Goal: Task Accomplishment & Management: Manage account settings

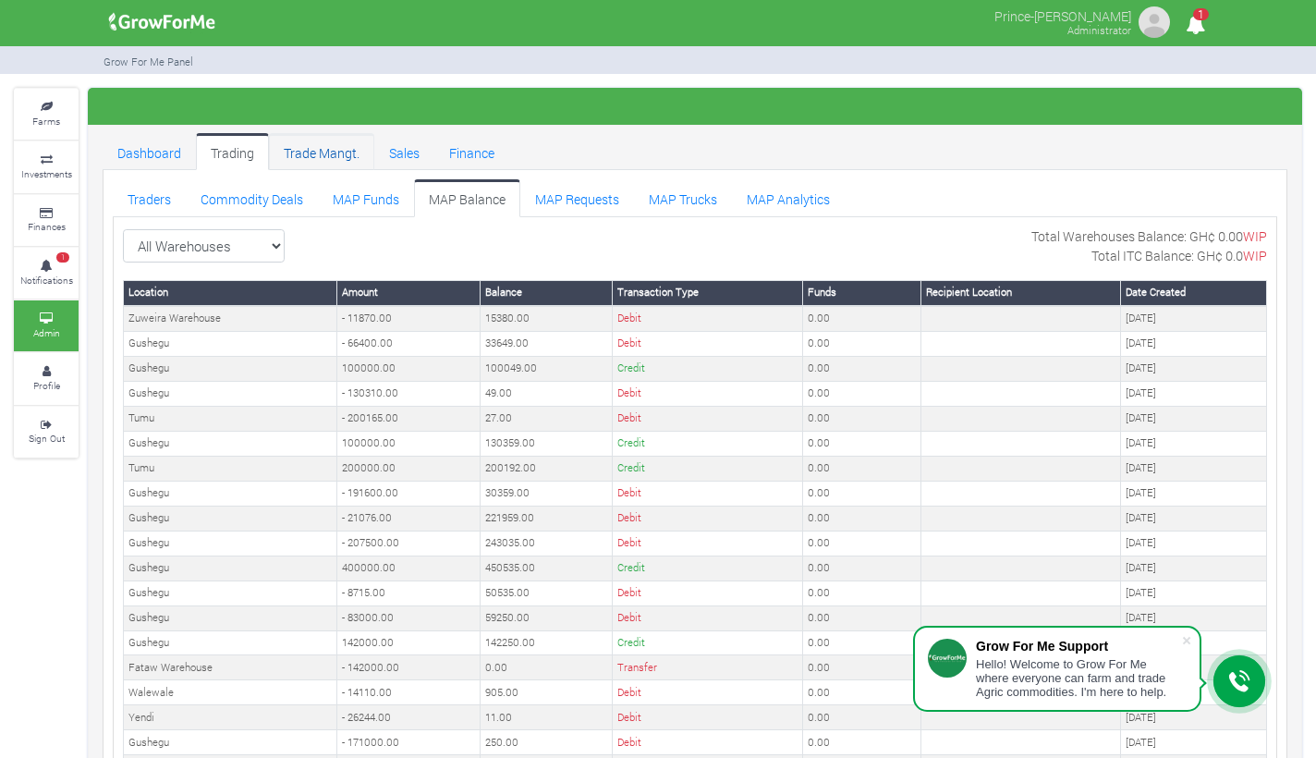
click at [312, 153] on link "Trade Mangt." at bounding box center [321, 151] width 105 height 37
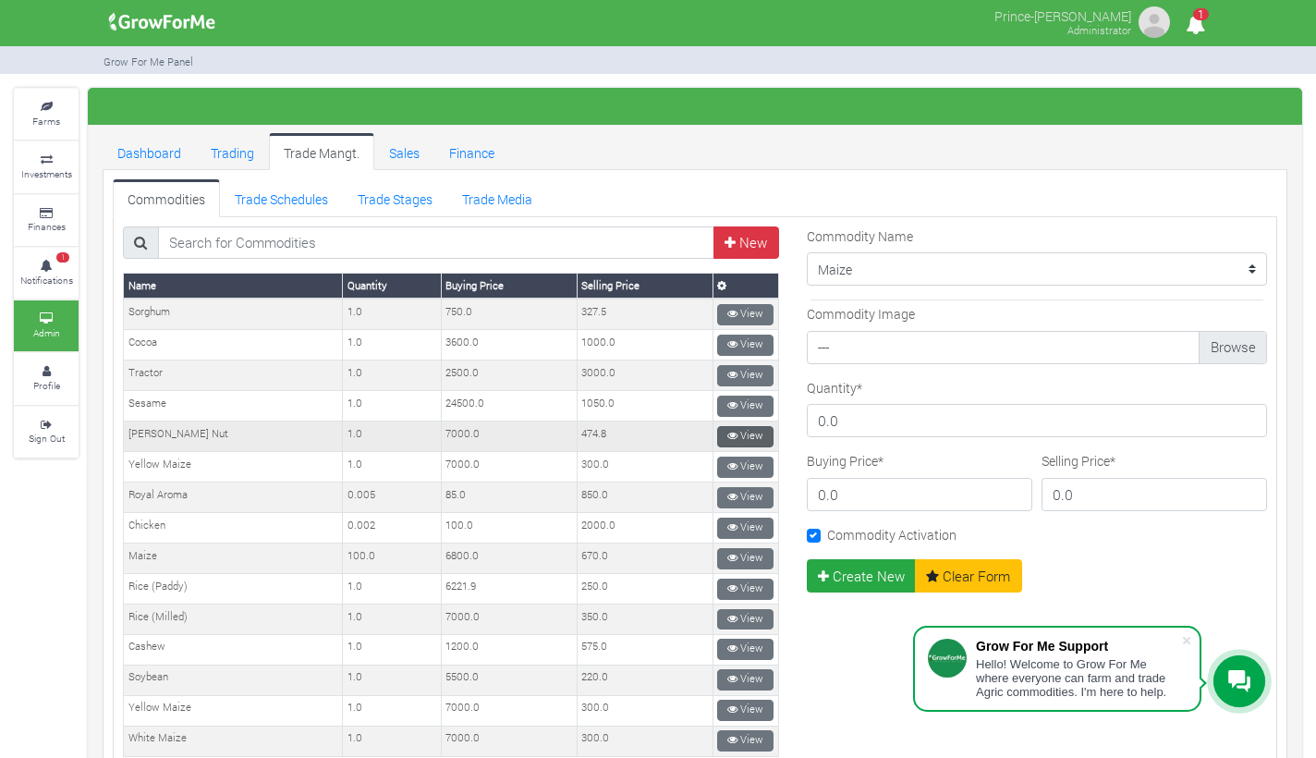
click at [718, 426] on link "View" at bounding box center [745, 436] width 56 height 21
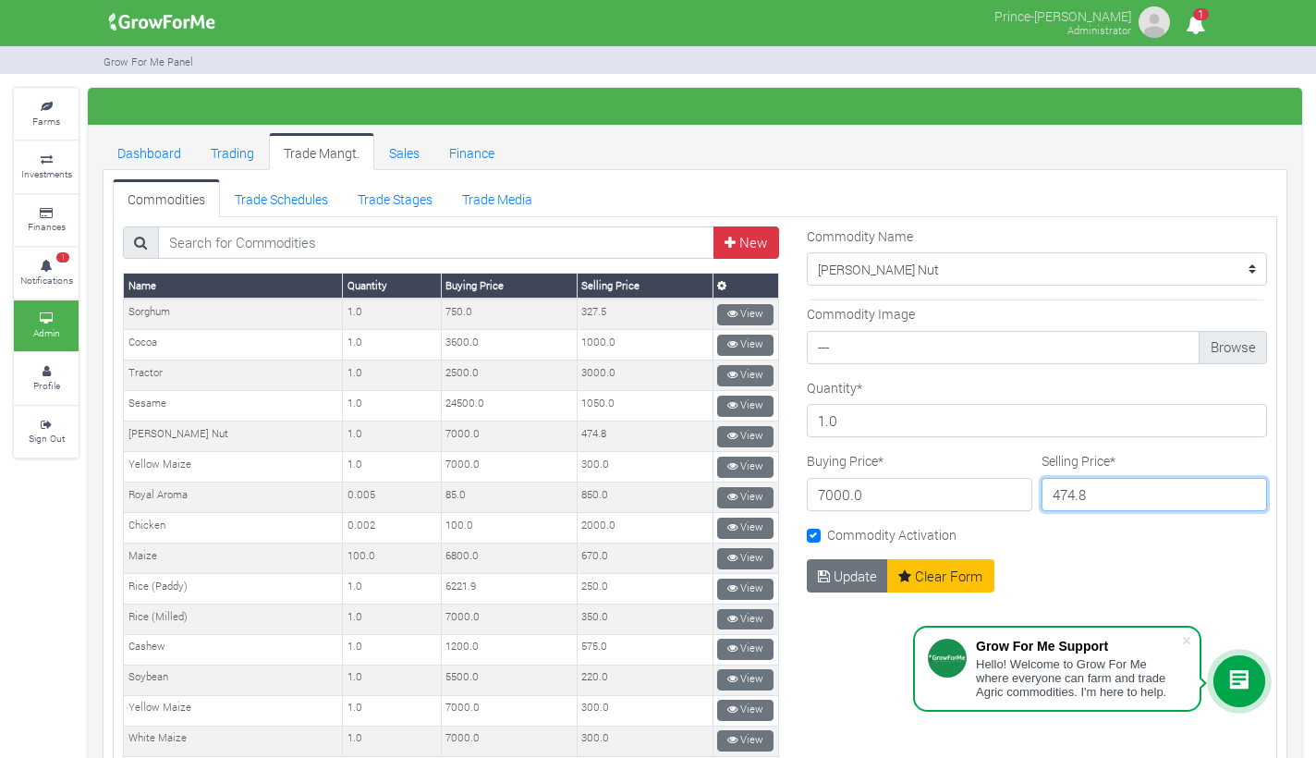
click at [1064, 496] on input "474.8" at bounding box center [1155, 494] width 226 height 33
click at [1094, 497] on input "474.8" at bounding box center [1155, 494] width 226 height 33
type input "450"
click at [844, 573] on button "Update" at bounding box center [848, 575] width 82 height 33
